Goal: Transaction & Acquisition: Purchase product/service

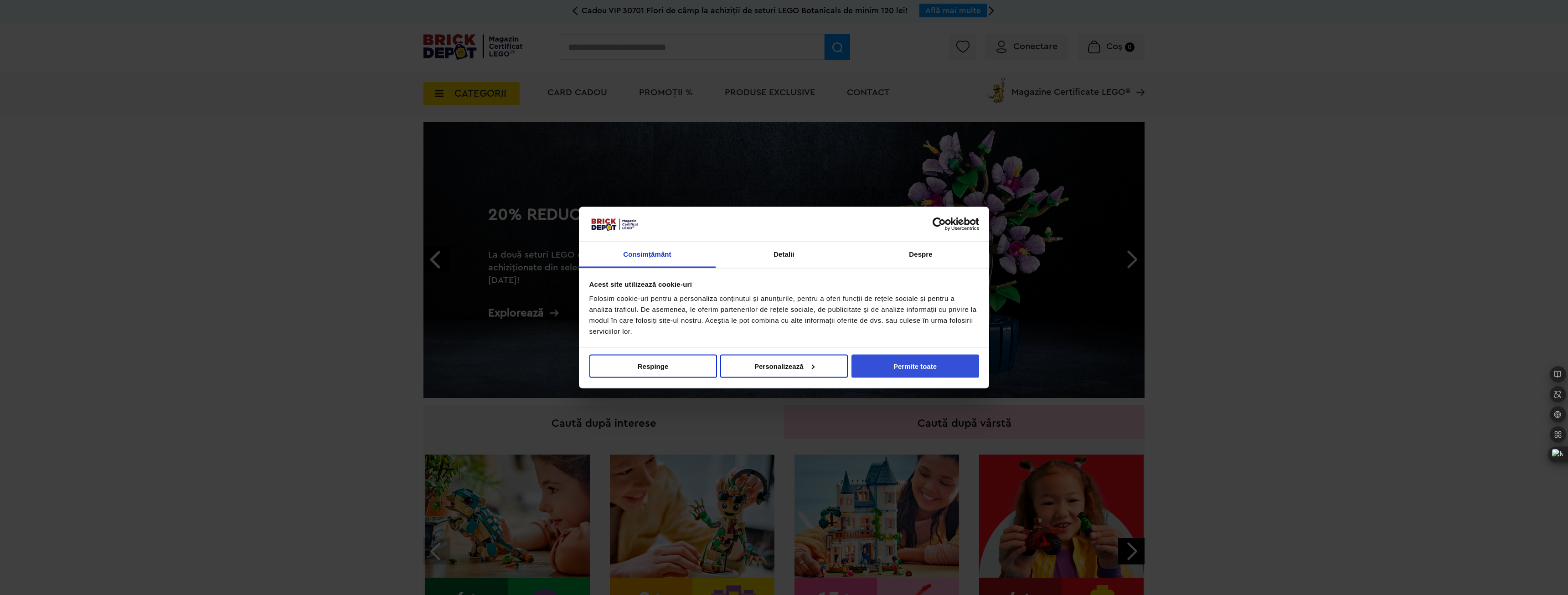
click at [935, 369] on button "Permite toate" at bounding box center [915, 365] width 127 height 24
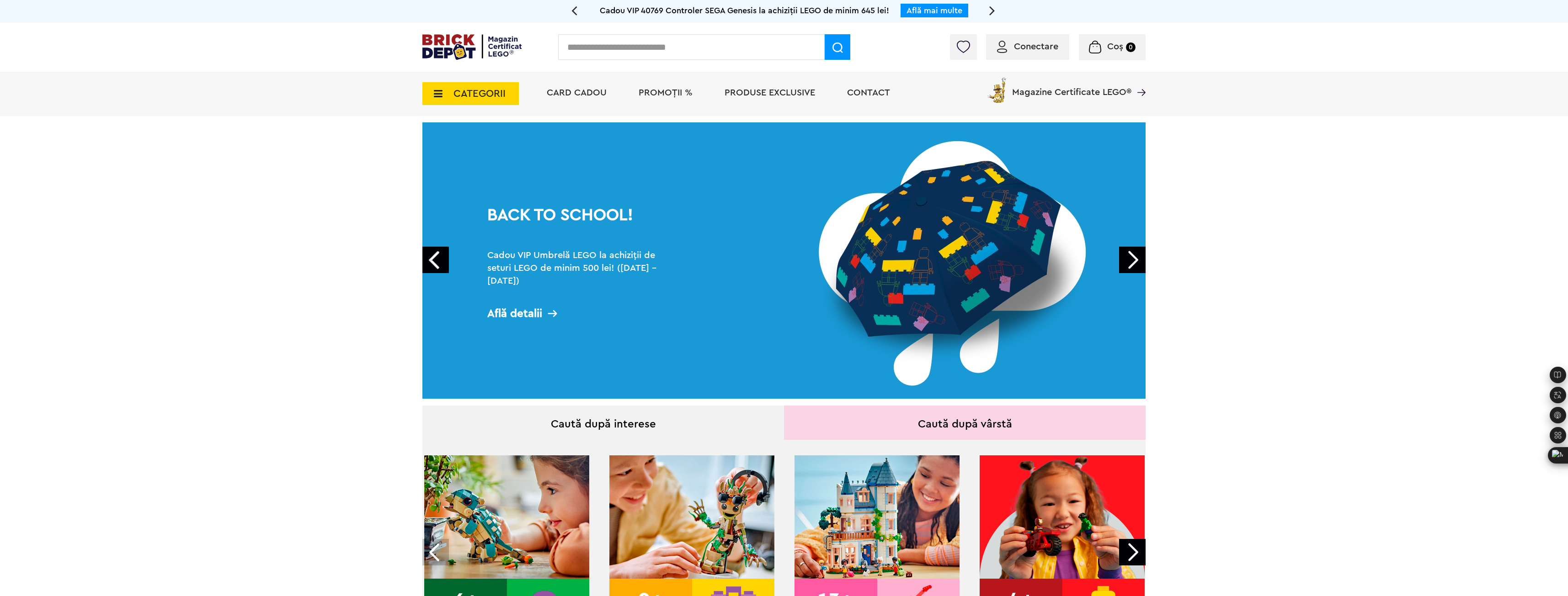
click at [465, 81] on div "CATEGORII Jucării LEGO Card Cadou LEGO Animal Crossing Nou Architecture Nou Art…" at bounding box center [470, 88] width 97 height 33
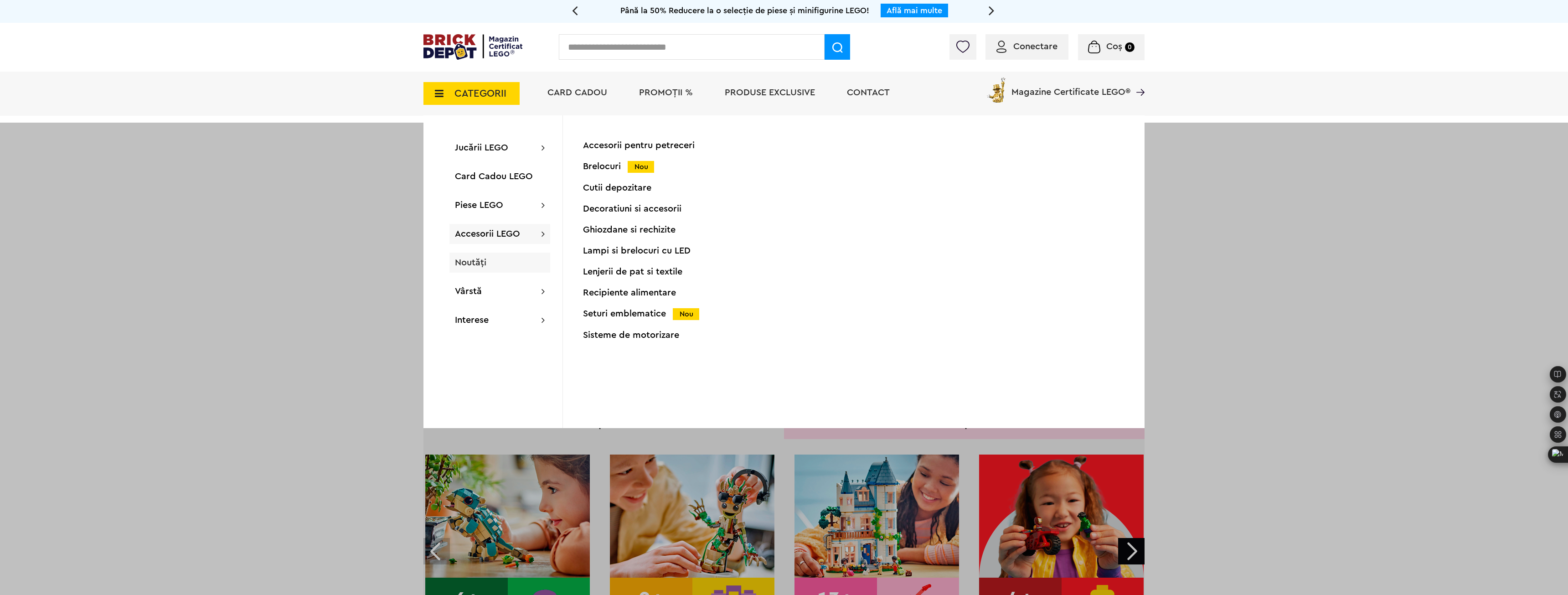
click at [476, 257] on div "Noutăți" at bounding box center [500, 262] width 101 height 20
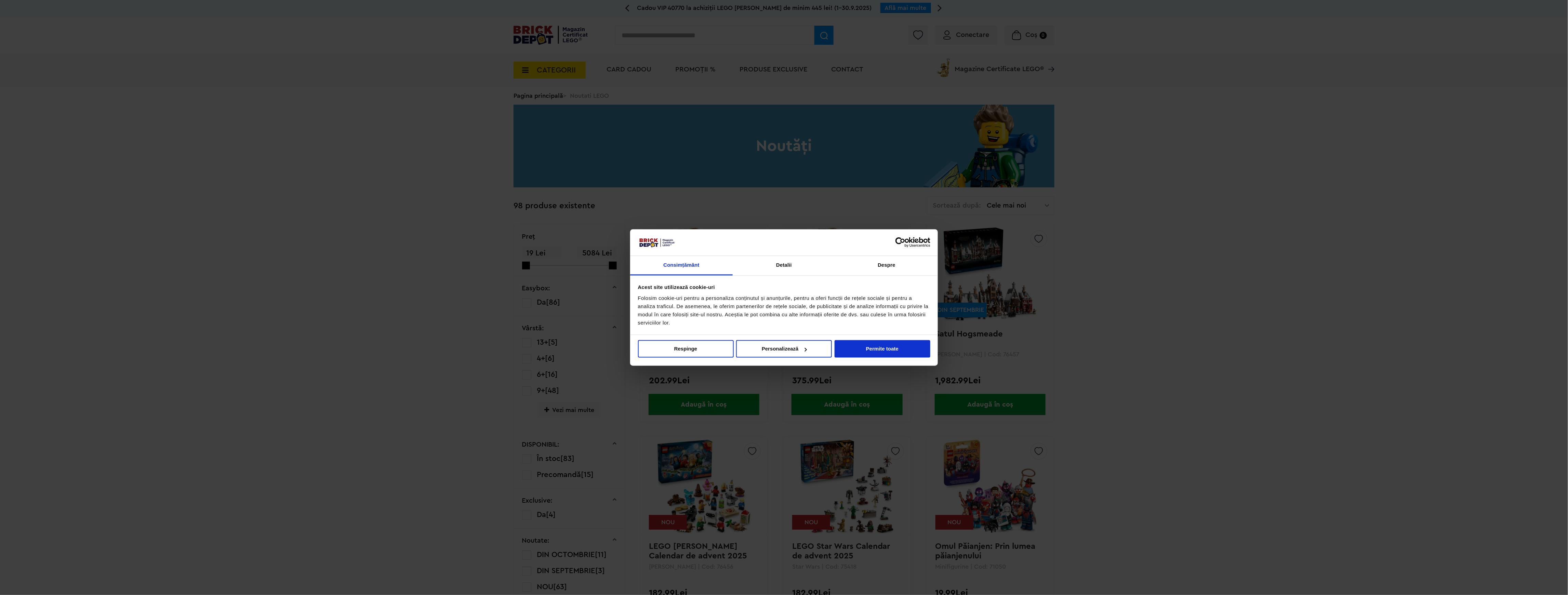
click at [883, 338] on div "Nu vindeți sau nu împărtășiți informațiile mele personale Respinge Permite sele…" at bounding box center [784, 350] width 308 height 30
click at [883, 345] on button "Permite toate" at bounding box center [882, 349] width 96 height 18
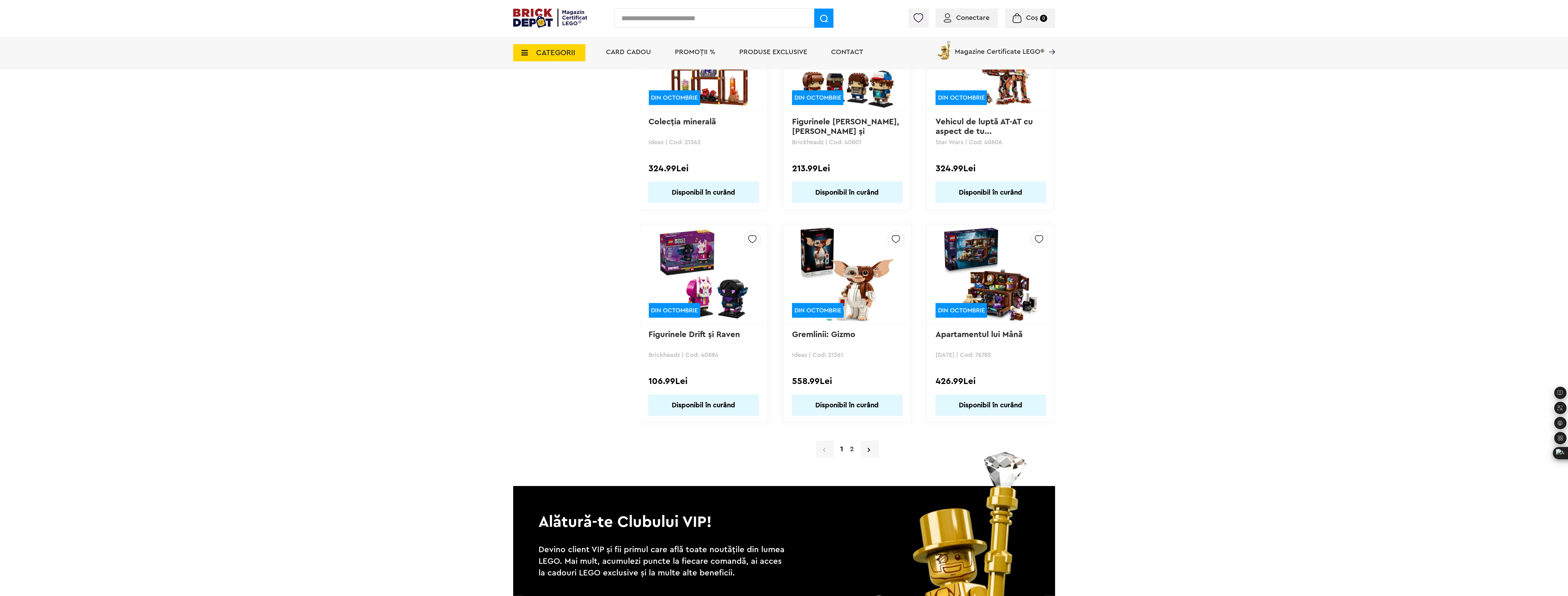
scroll to position [6092, 0]
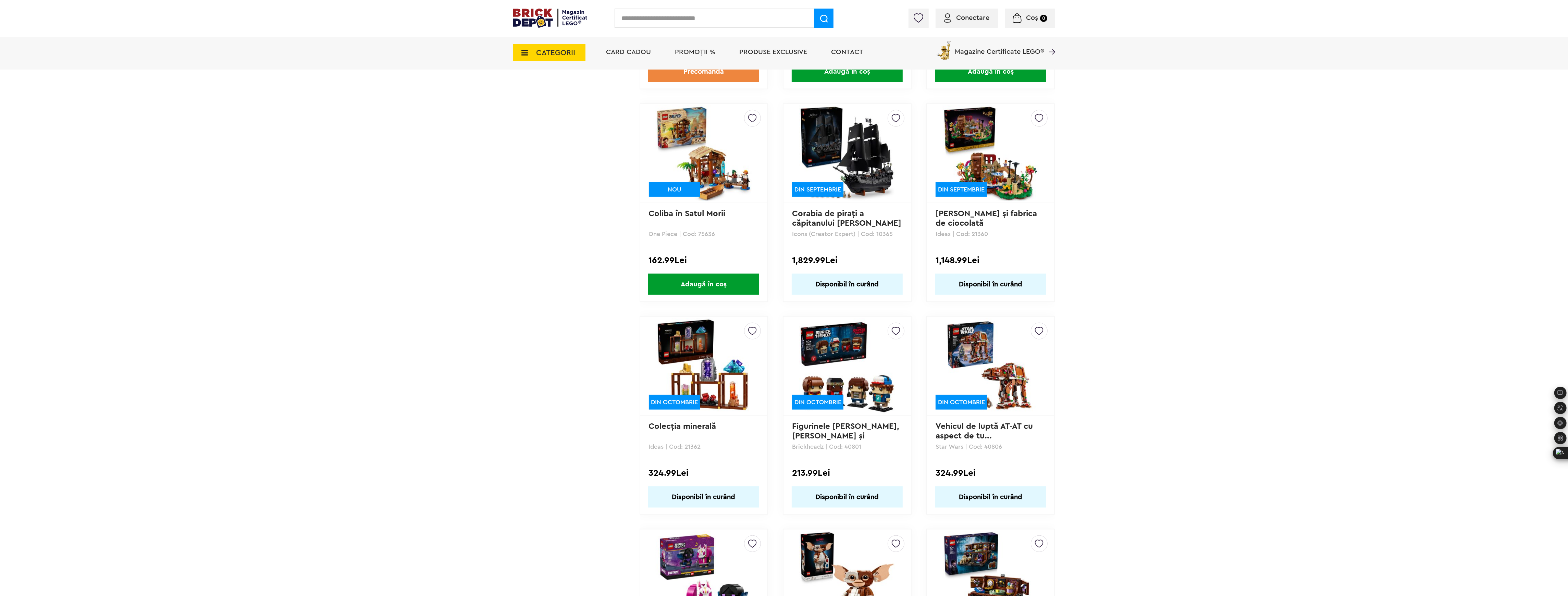
click at [848, 274] on link "Disponibil în curând" at bounding box center [847, 284] width 111 height 21
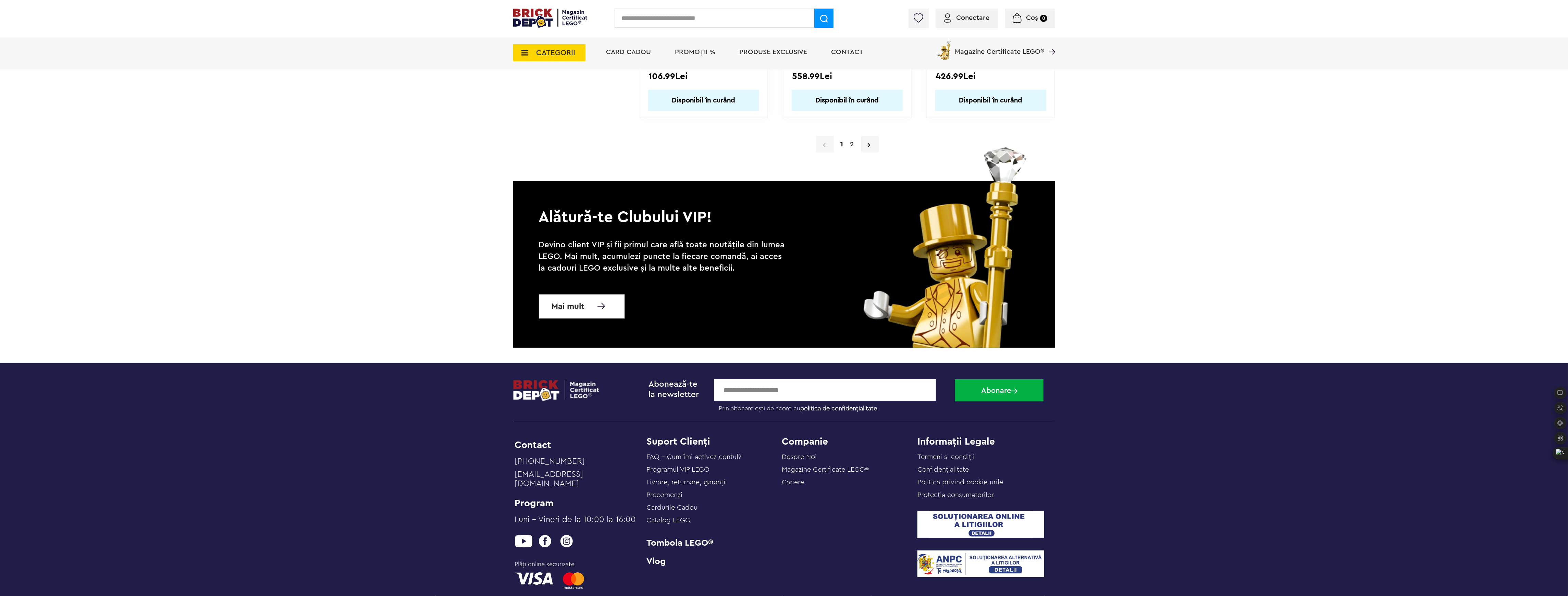
scroll to position [6396, 0]
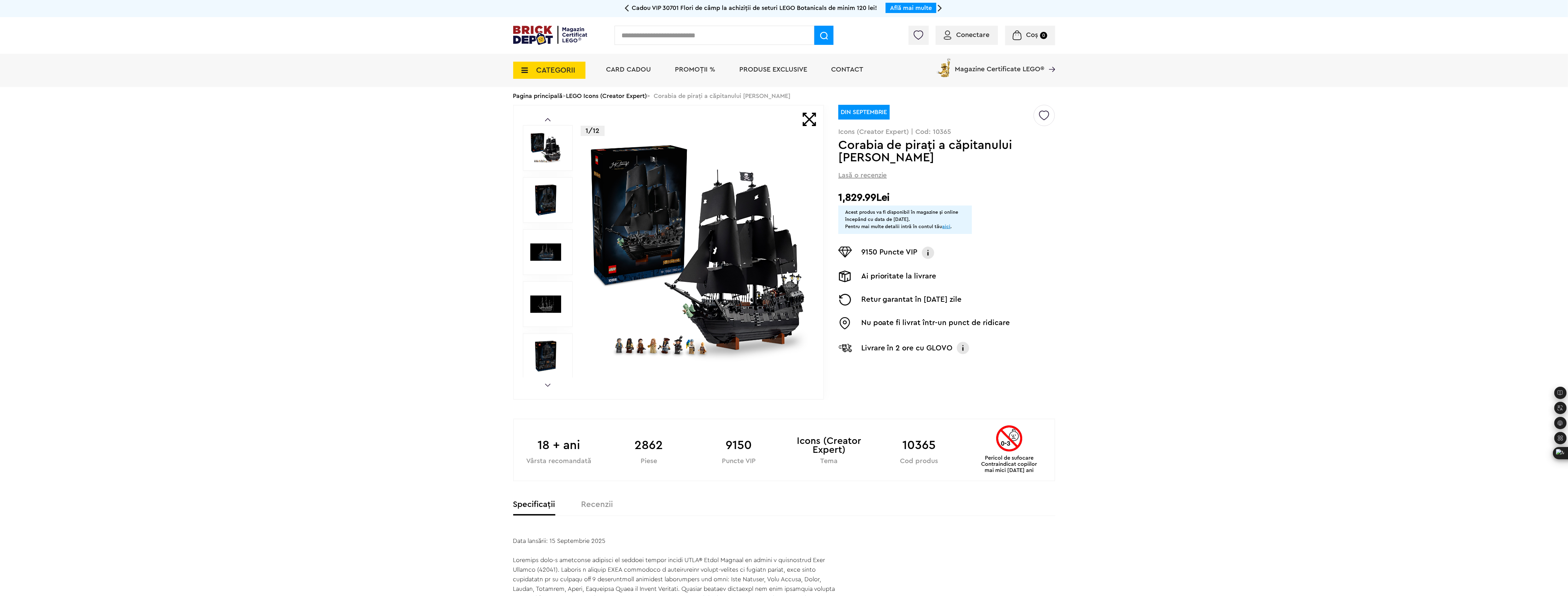
click at [545, 71] on span "CATEGORII" at bounding box center [556, 70] width 39 height 7
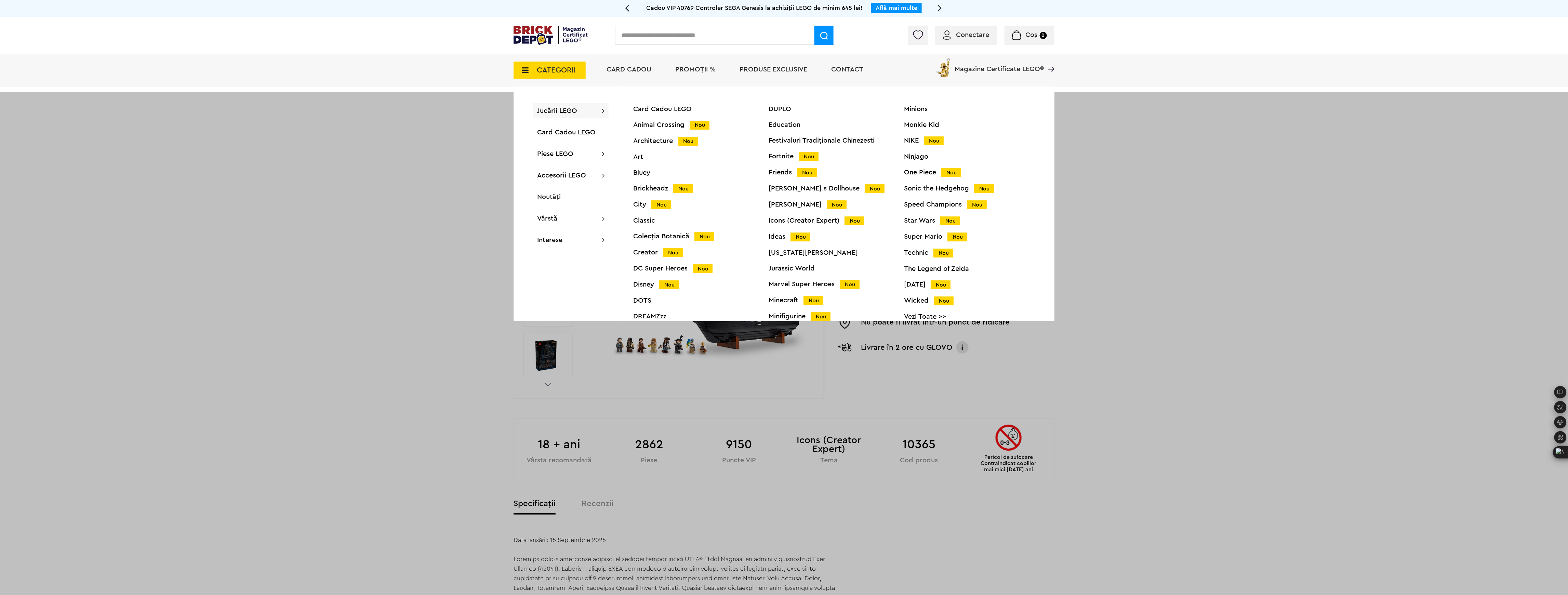
click at [694, 62] on li "PROMOȚII %" at bounding box center [695, 70] width 54 height 33
click at [694, 69] on span "PROMOȚII %" at bounding box center [695, 69] width 40 height 7
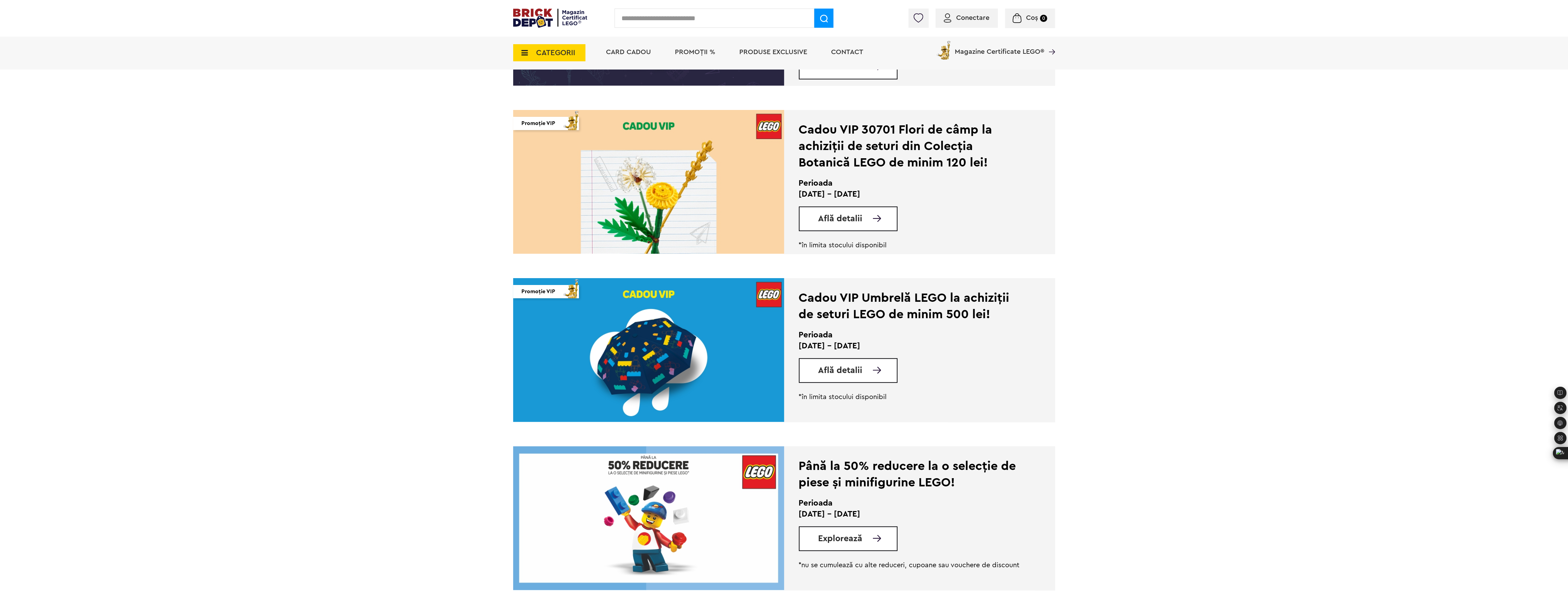
scroll to position [609, 0]
